Goal: Navigation & Orientation: Find specific page/section

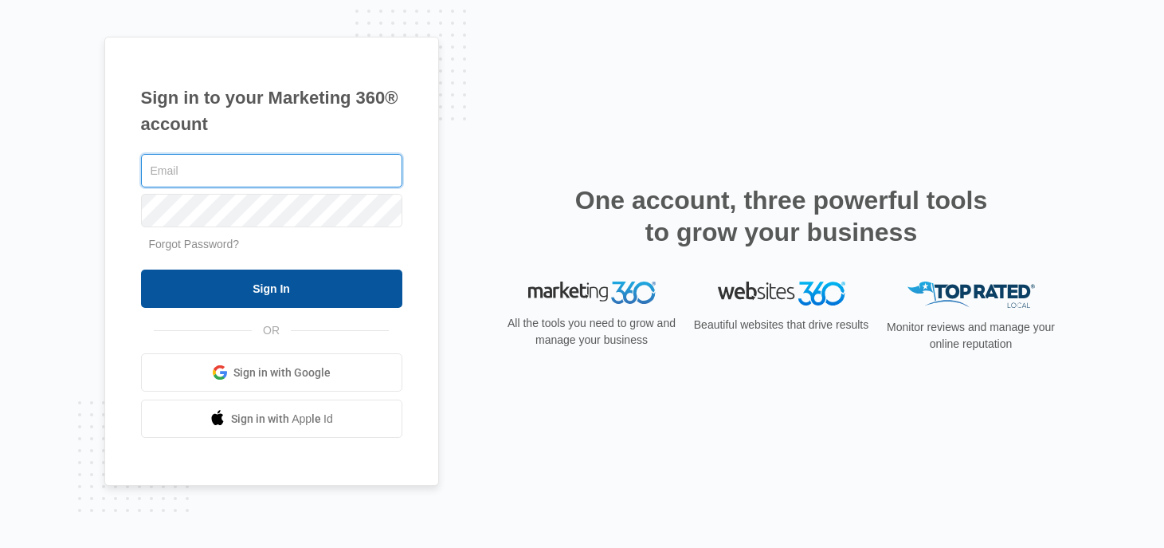
type input "[PERSON_NAME][EMAIL_ADDRESS][PERSON_NAME][DOMAIN_NAME]"
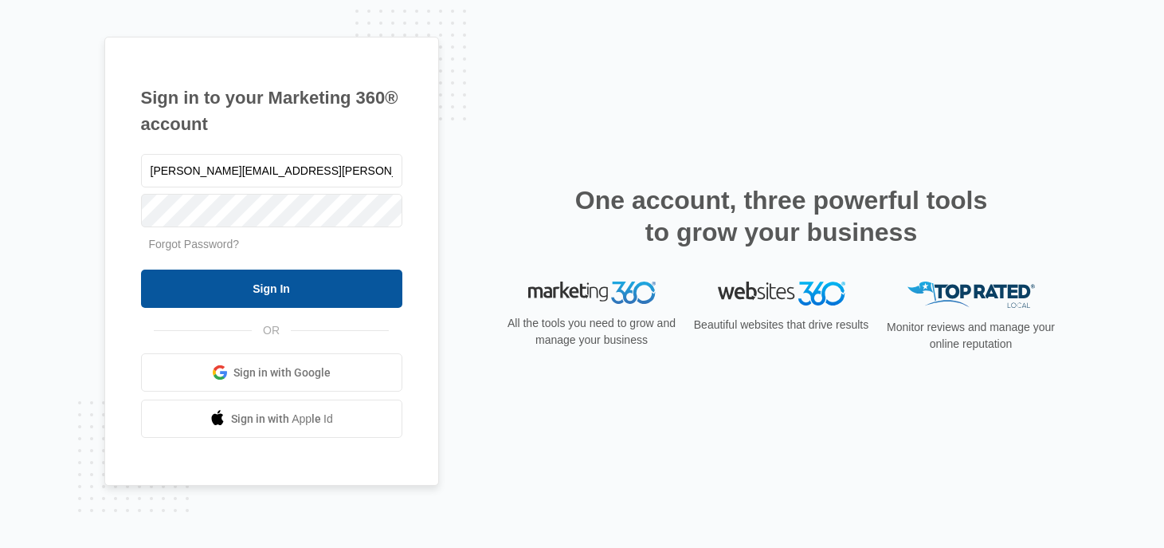
click at [328, 300] on input "Sign In" at bounding box center [271, 288] width 261 height 38
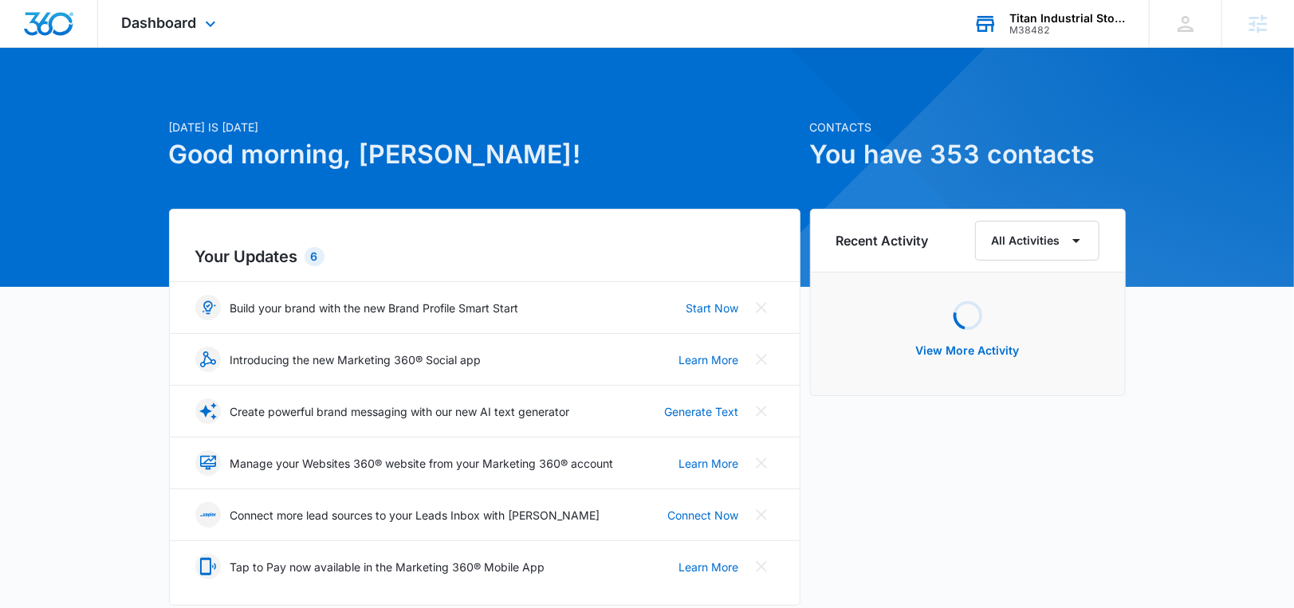
click at [1054, 8] on div "Titan Industrial Storage M38482 Your Accounts View All" at bounding box center [1048, 23] width 199 height 47
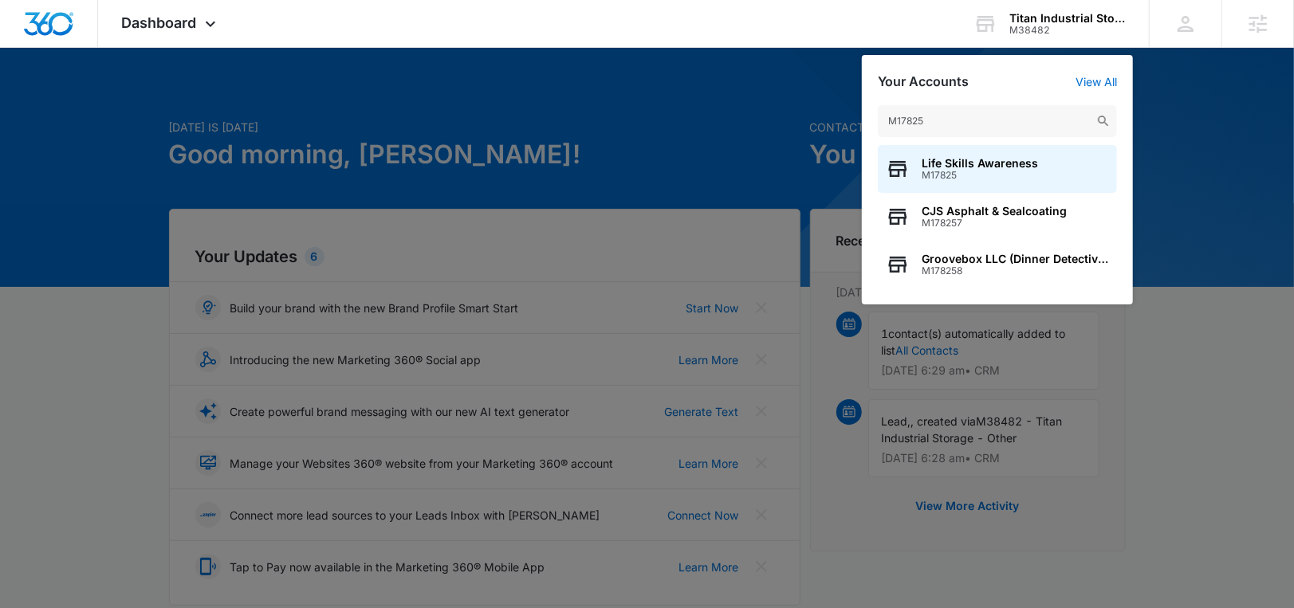
type input "M17825"
click at [1009, 176] on span "M17825" at bounding box center [979, 175] width 116 height 11
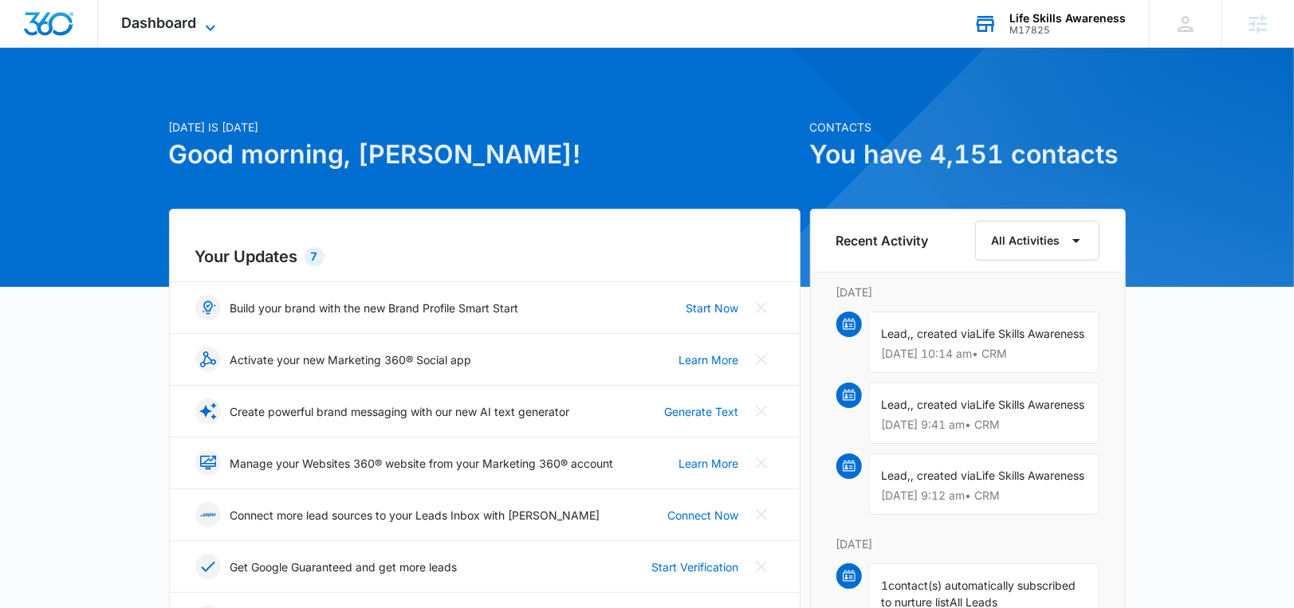
click at [135, 18] on span "Dashboard" at bounding box center [159, 22] width 75 height 17
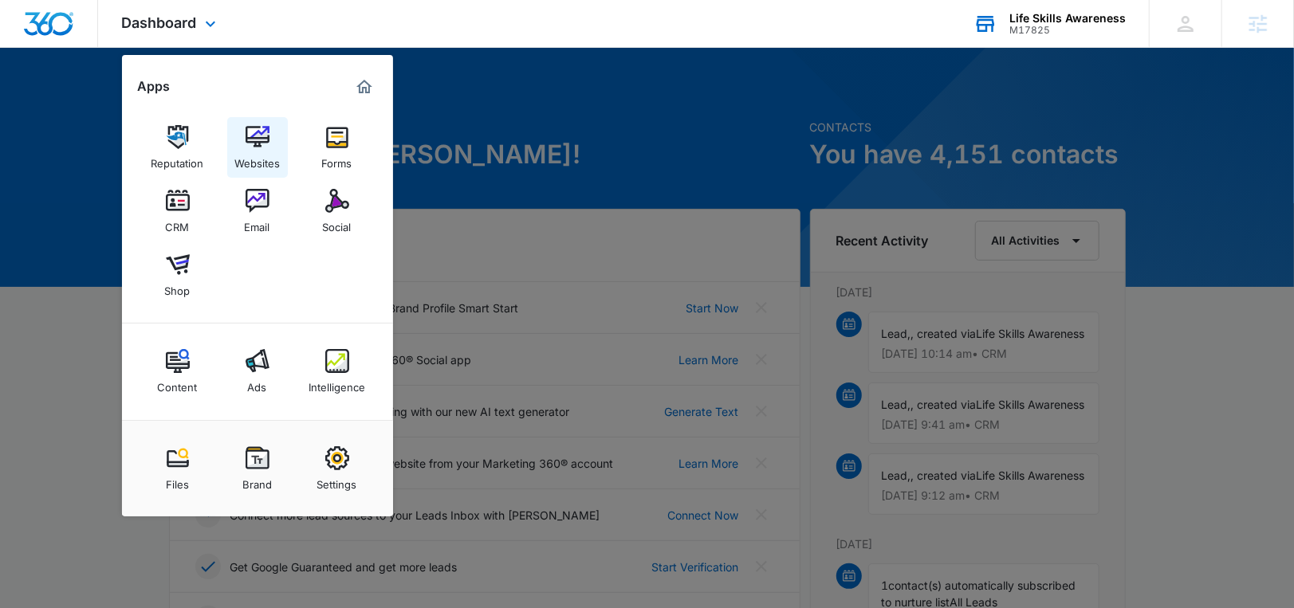
click at [273, 153] on div "Websites" at bounding box center [256, 159] width 45 height 21
